Goal: Information Seeking & Learning: Learn about a topic

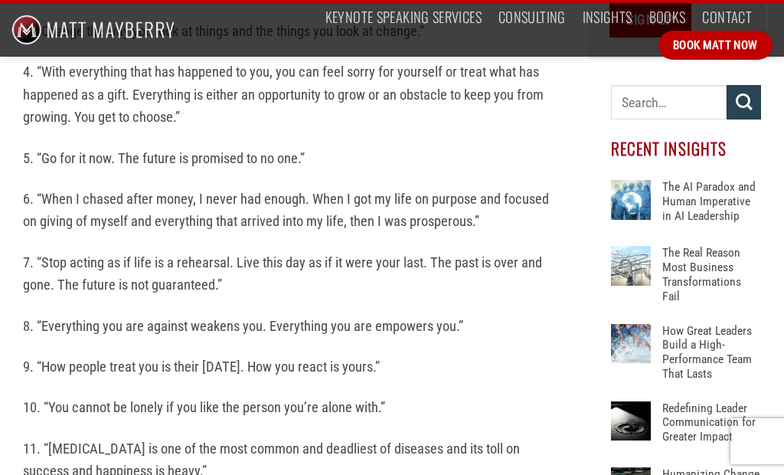
scroll to position [684, 0]
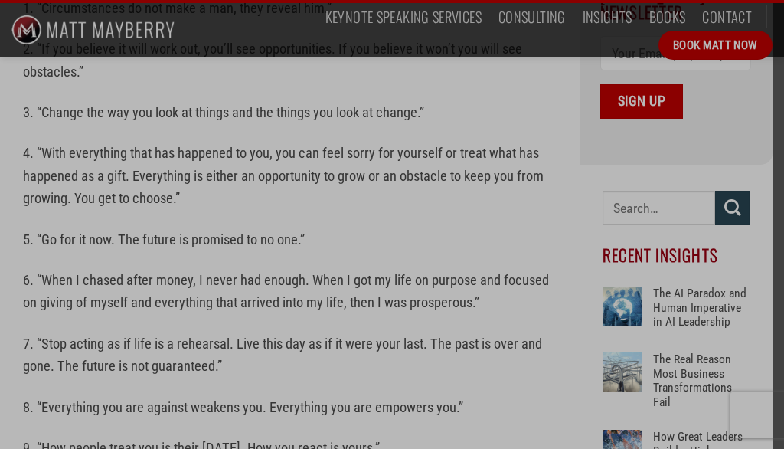
scroll to position [786, 0]
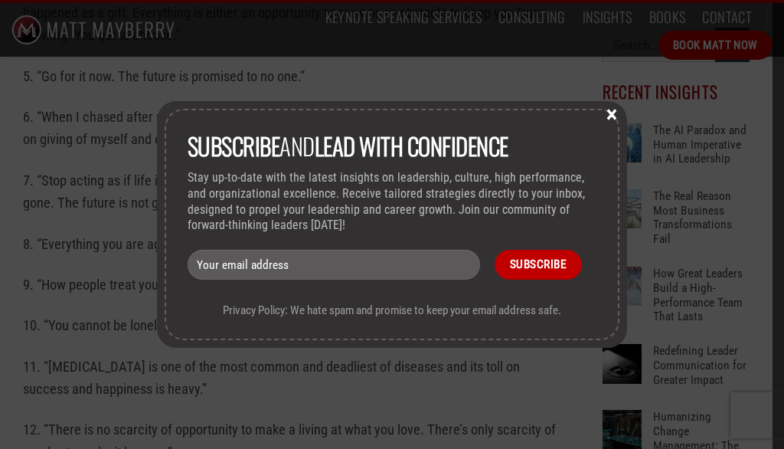
click at [615, 116] on button "×" at bounding box center [611, 113] width 23 height 14
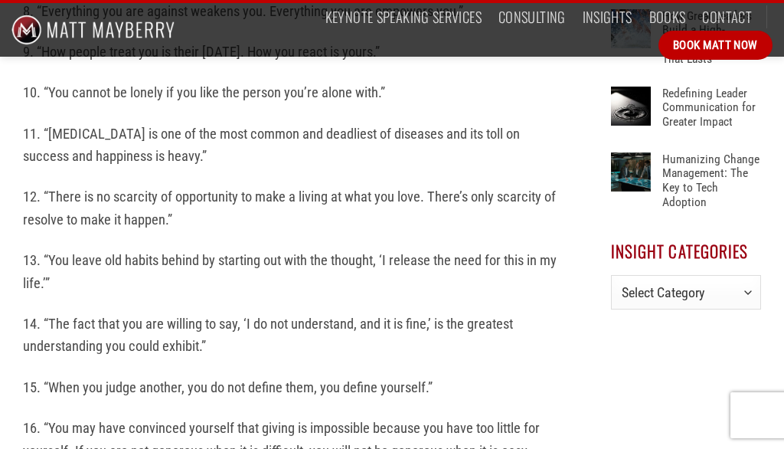
scroll to position [920, 0]
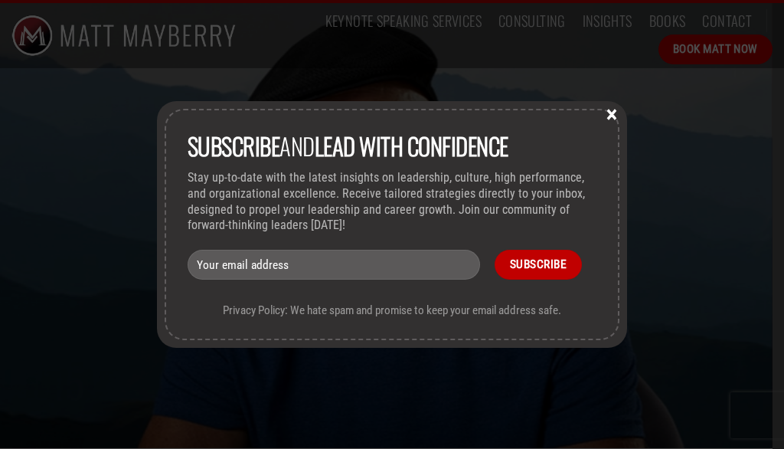
click at [612, 113] on button "×" at bounding box center [611, 113] width 23 height 14
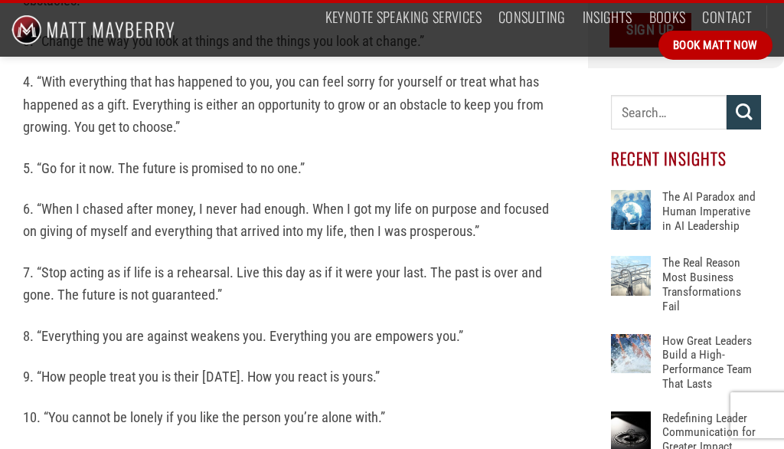
scroll to position [697, 0]
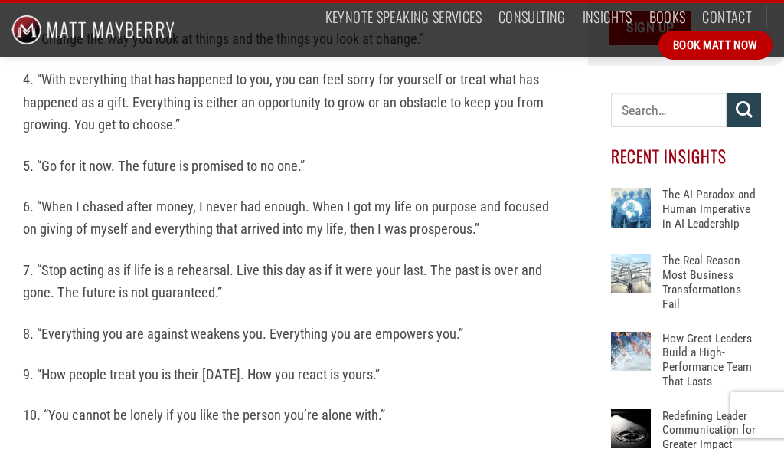
click at [243, 164] on p "5. “Go for it now. The future is promised to no one.”" at bounding box center [294, 166] width 542 height 22
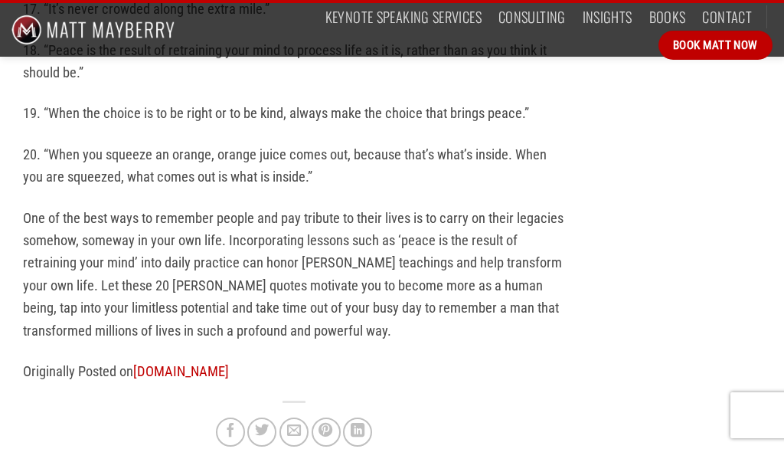
scroll to position [1536, 0]
